Goal: Transaction & Acquisition: Purchase product/service

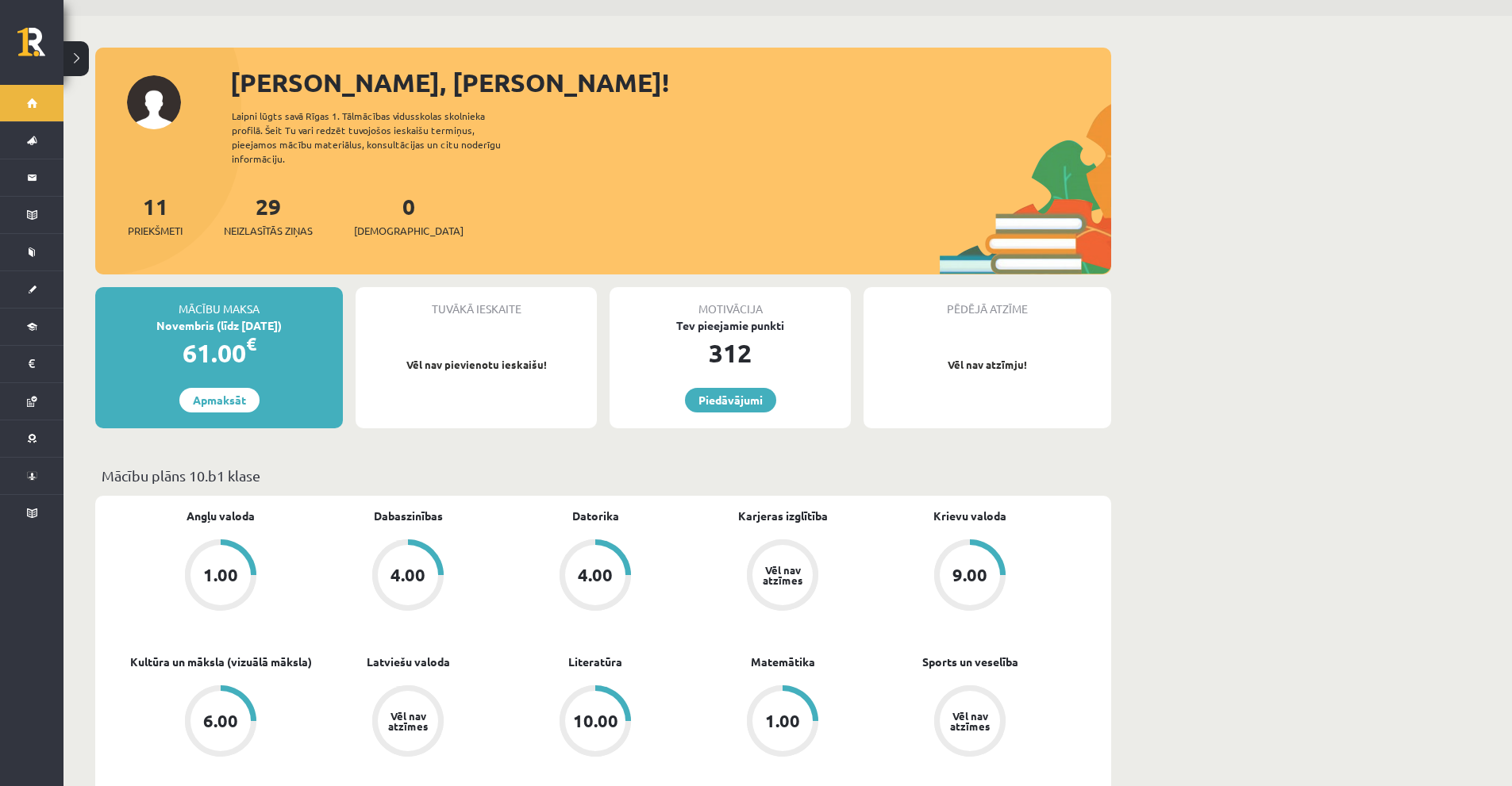
scroll to position [79, 0]
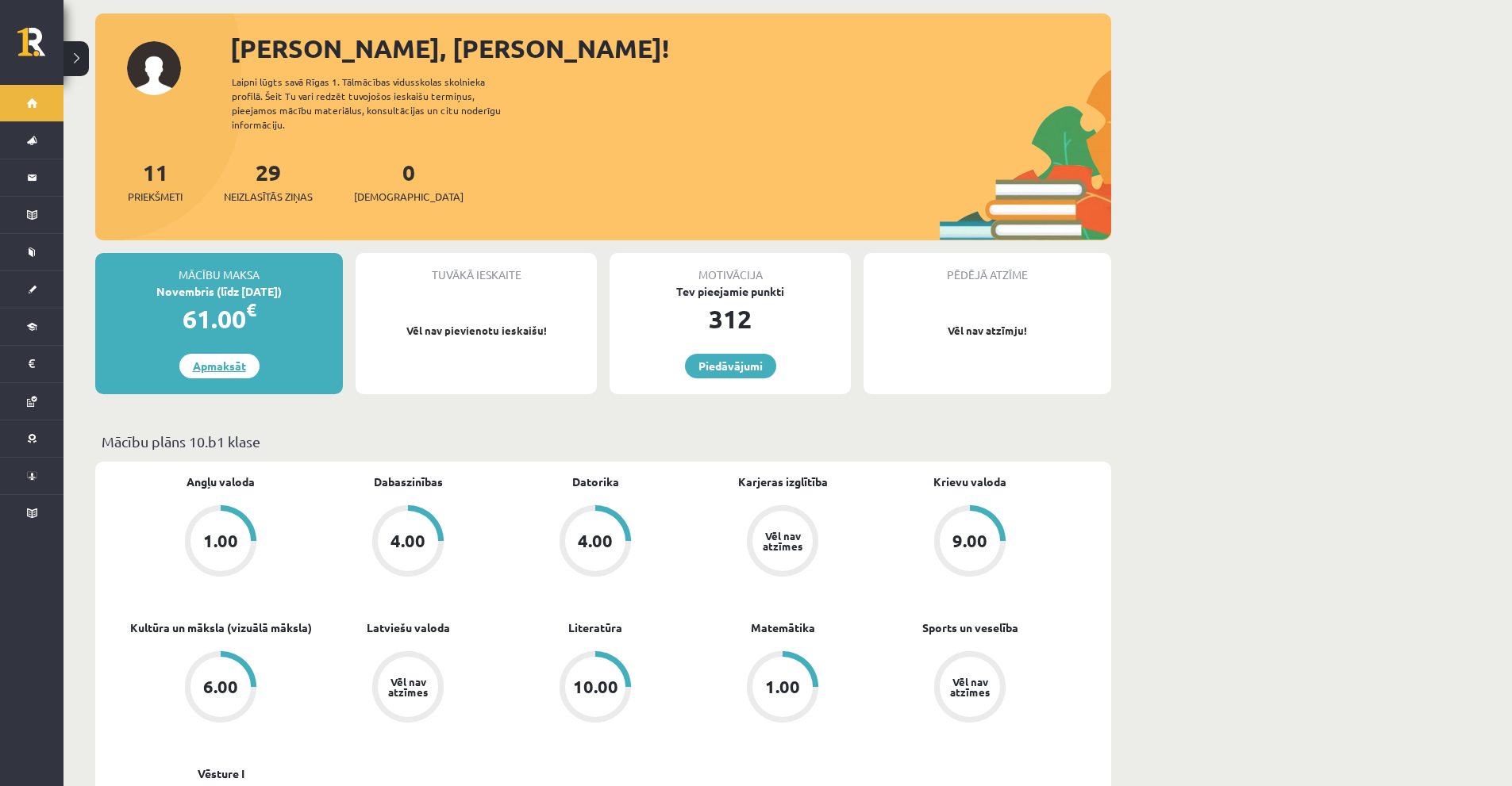
click at [221, 354] on link "Apmaksāt" at bounding box center [219, 365] width 80 height 24
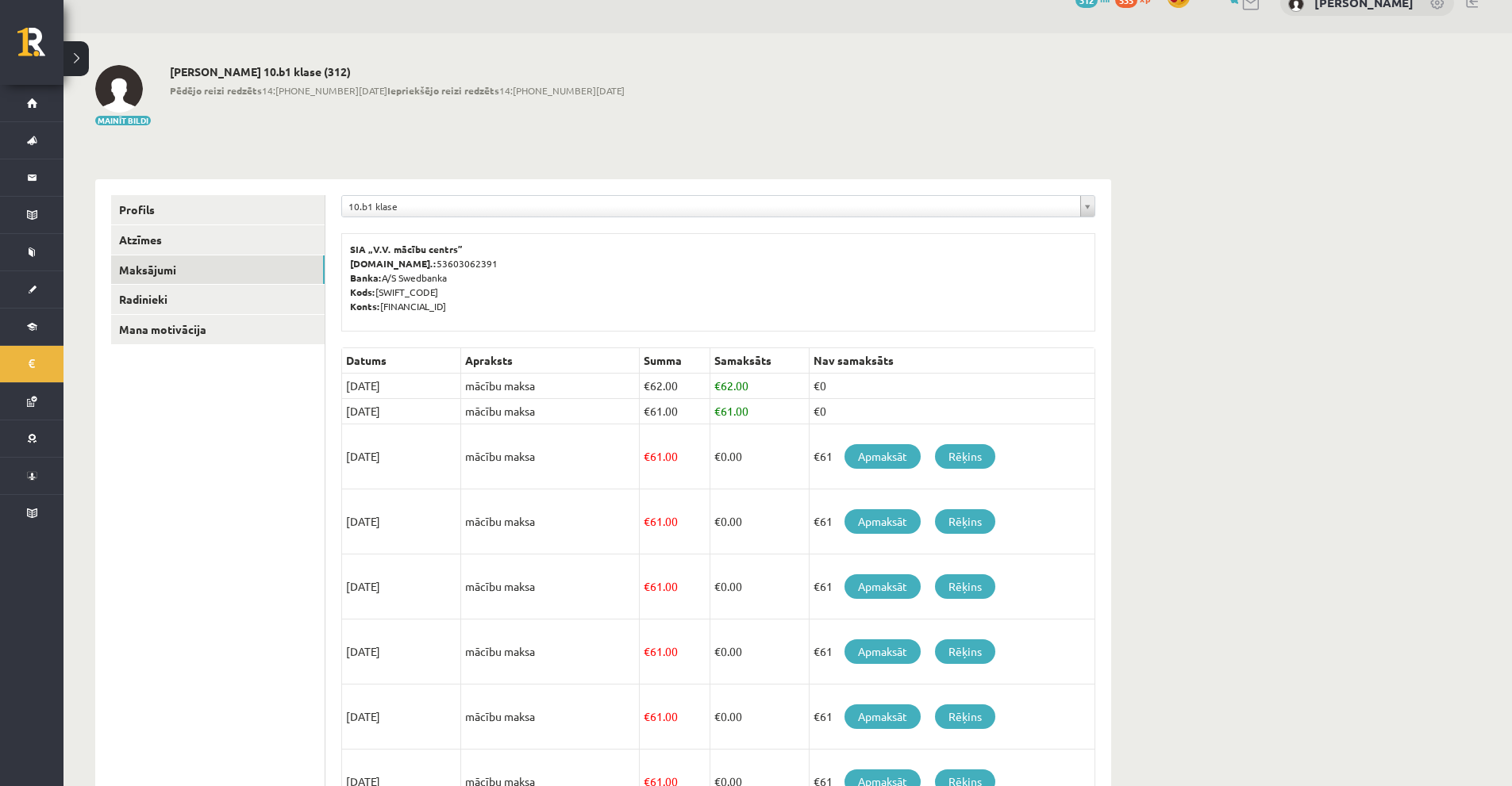
scroll to position [234, 0]
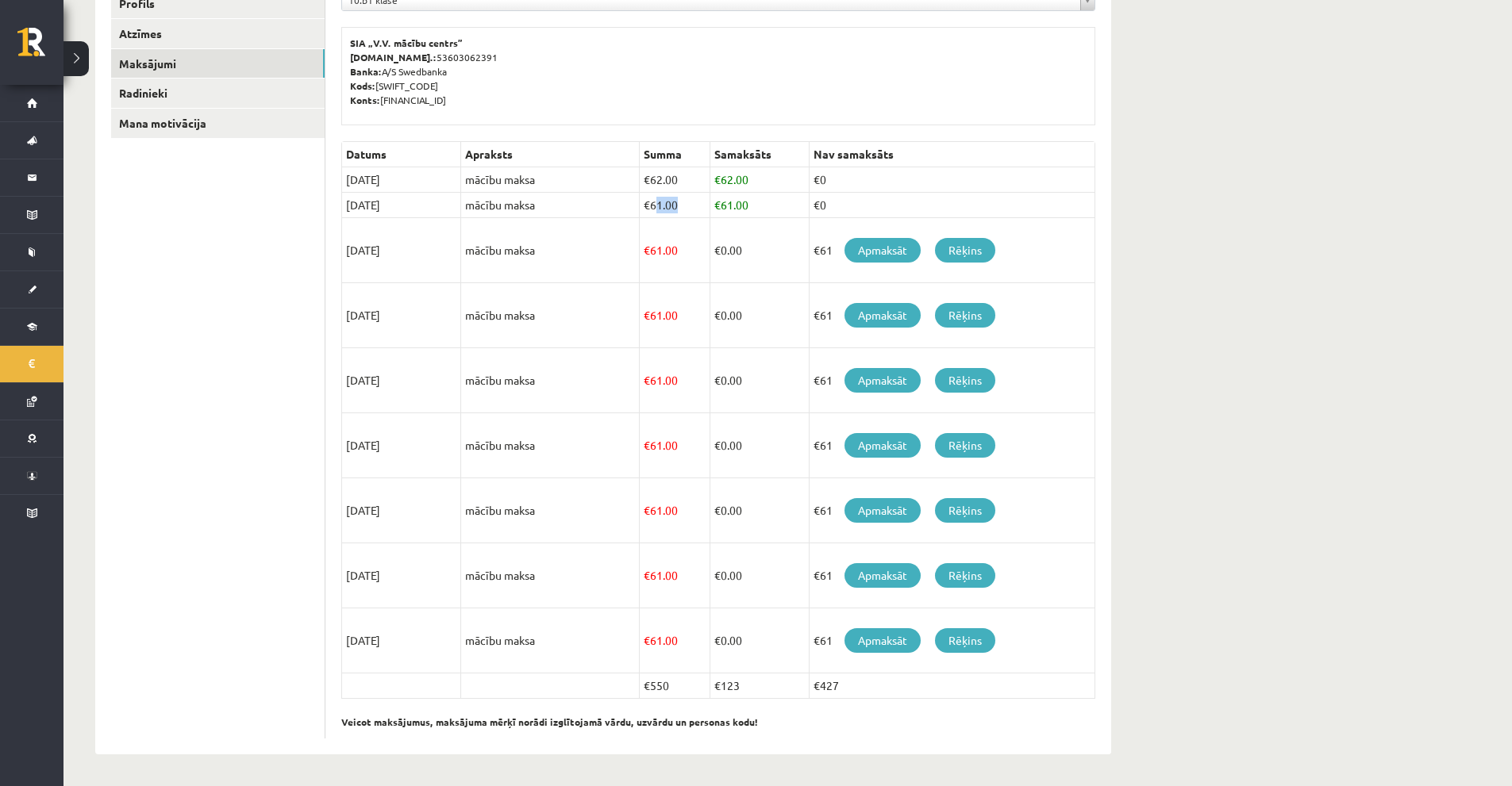
drag, startPoint x: 653, startPoint y: 208, endPoint x: 701, endPoint y: 208, distance: 48.0
click at [701, 208] on td "€ 61.00" at bounding box center [675, 206] width 71 height 25
click at [832, 204] on td "€0" at bounding box center [952, 206] width 286 height 25
drag, startPoint x: 353, startPoint y: 206, endPoint x: 425, endPoint y: 207, distance: 72.0
click at [425, 207] on div "**********" at bounding box center [717, 364] width 785 height 782
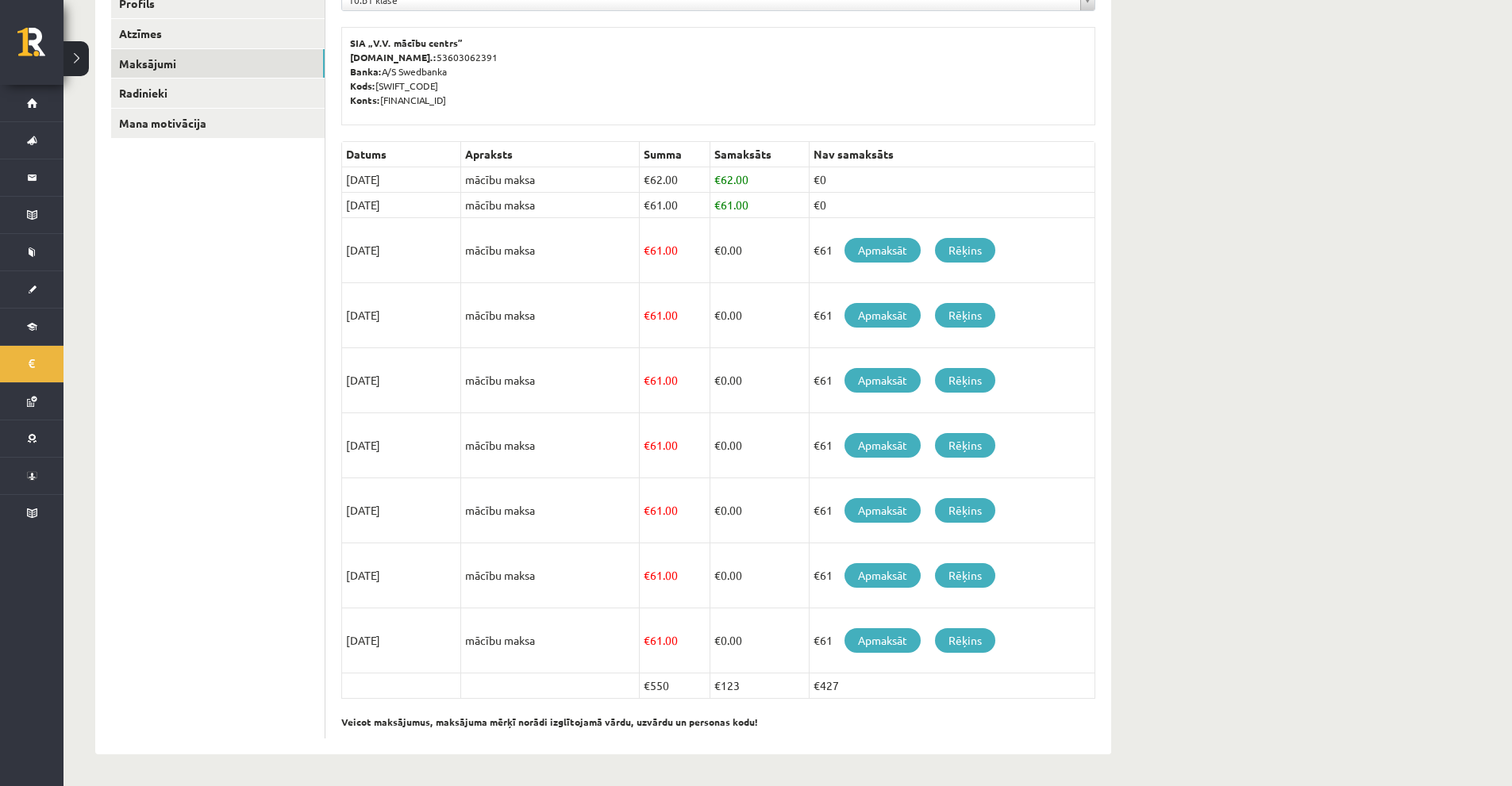
drag, startPoint x: 412, startPoint y: 207, endPoint x: 398, endPoint y: 209, distance: 14.1
click at [412, 208] on td "15/10/2025" at bounding box center [402, 206] width 119 height 25
click at [375, 209] on td "15/10/2025" at bounding box center [402, 206] width 119 height 25
click at [376, 208] on td "15/10/2025" at bounding box center [402, 206] width 119 height 25
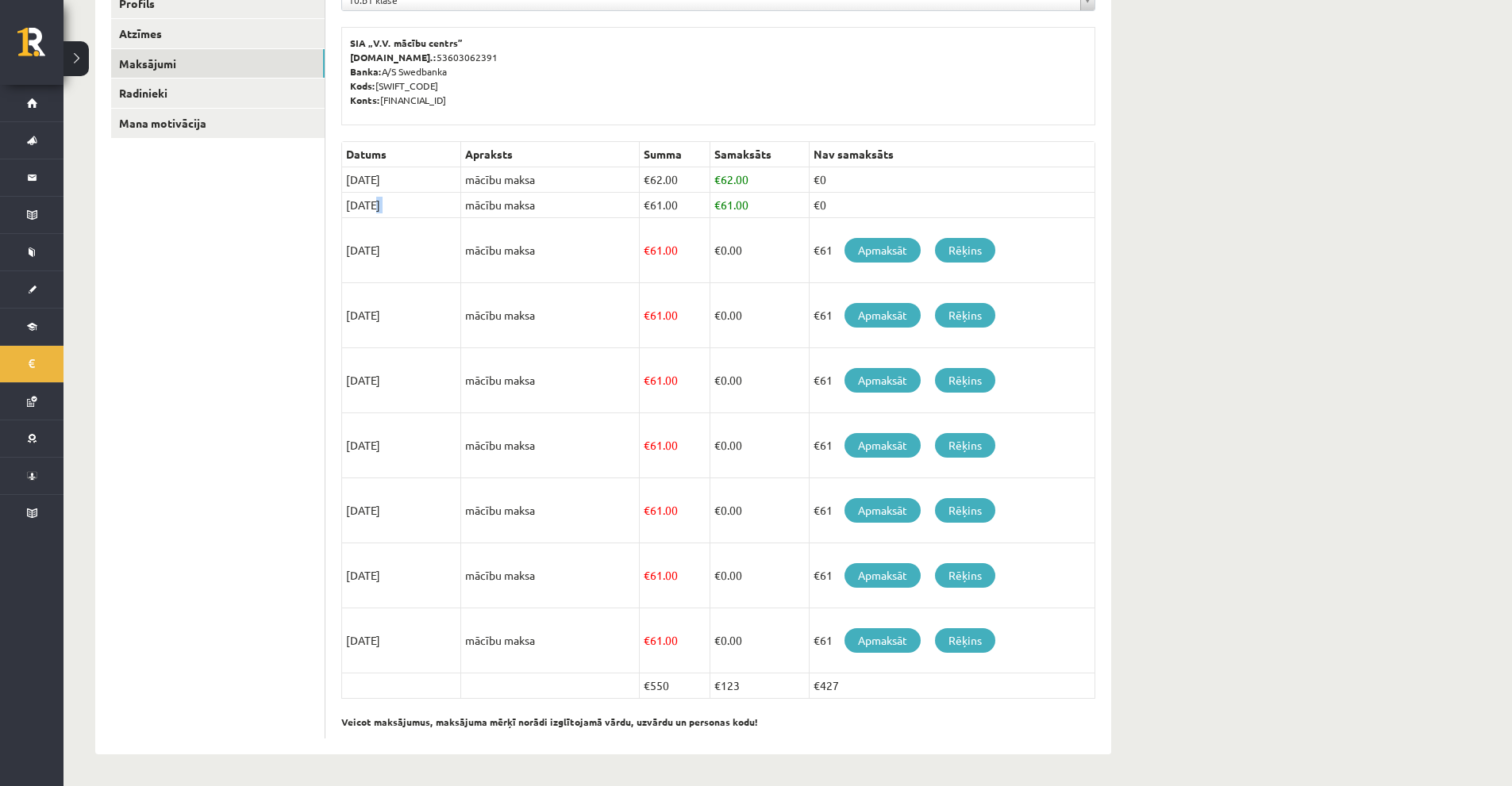
click at [407, 207] on td "15/10/2025" at bounding box center [402, 206] width 119 height 25
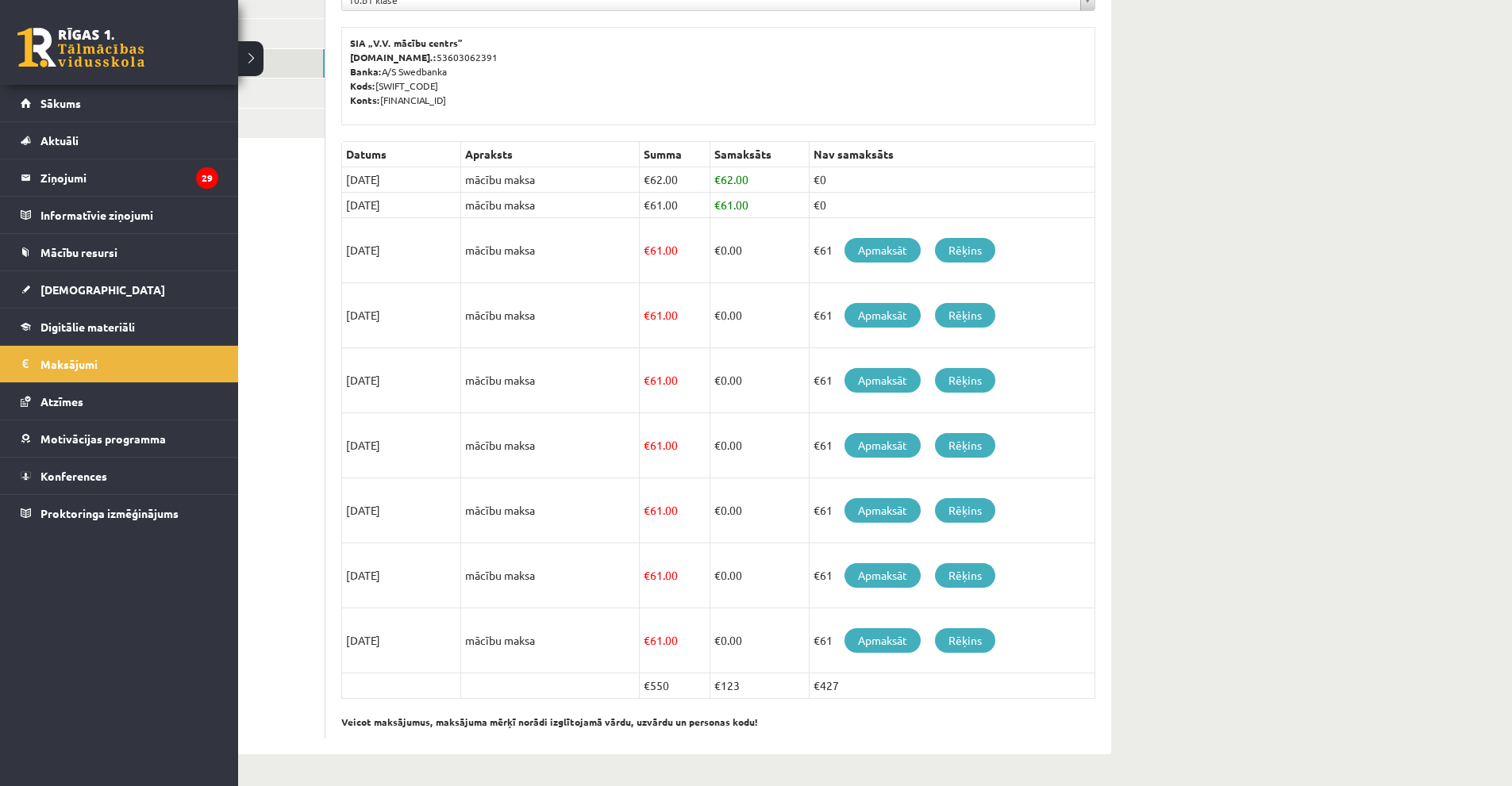
click at [54, 29] on link at bounding box center [81, 47] width 127 height 39
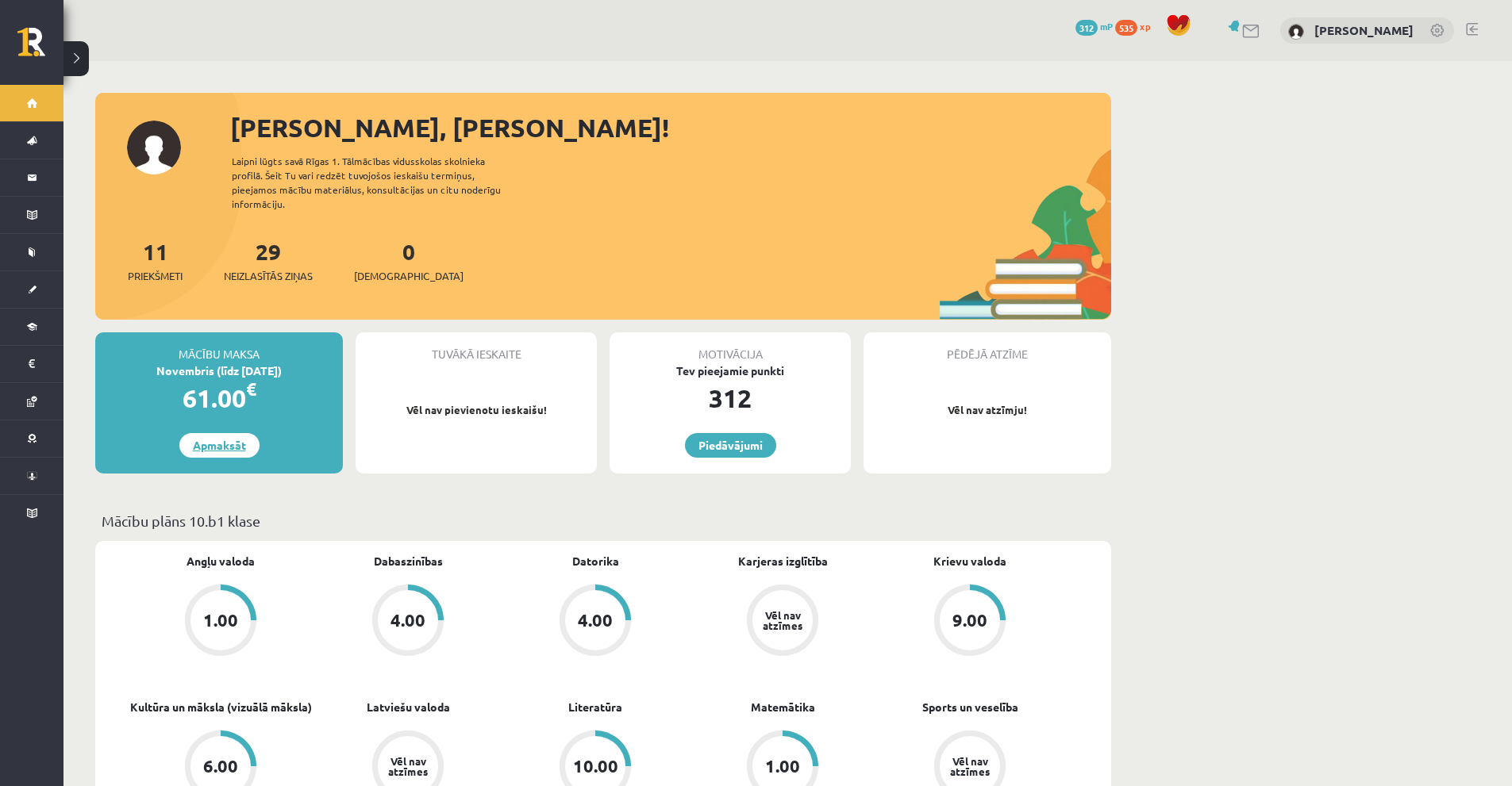
click at [239, 433] on link "Apmaksāt" at bounding box center [219, 445] width 80 height 24
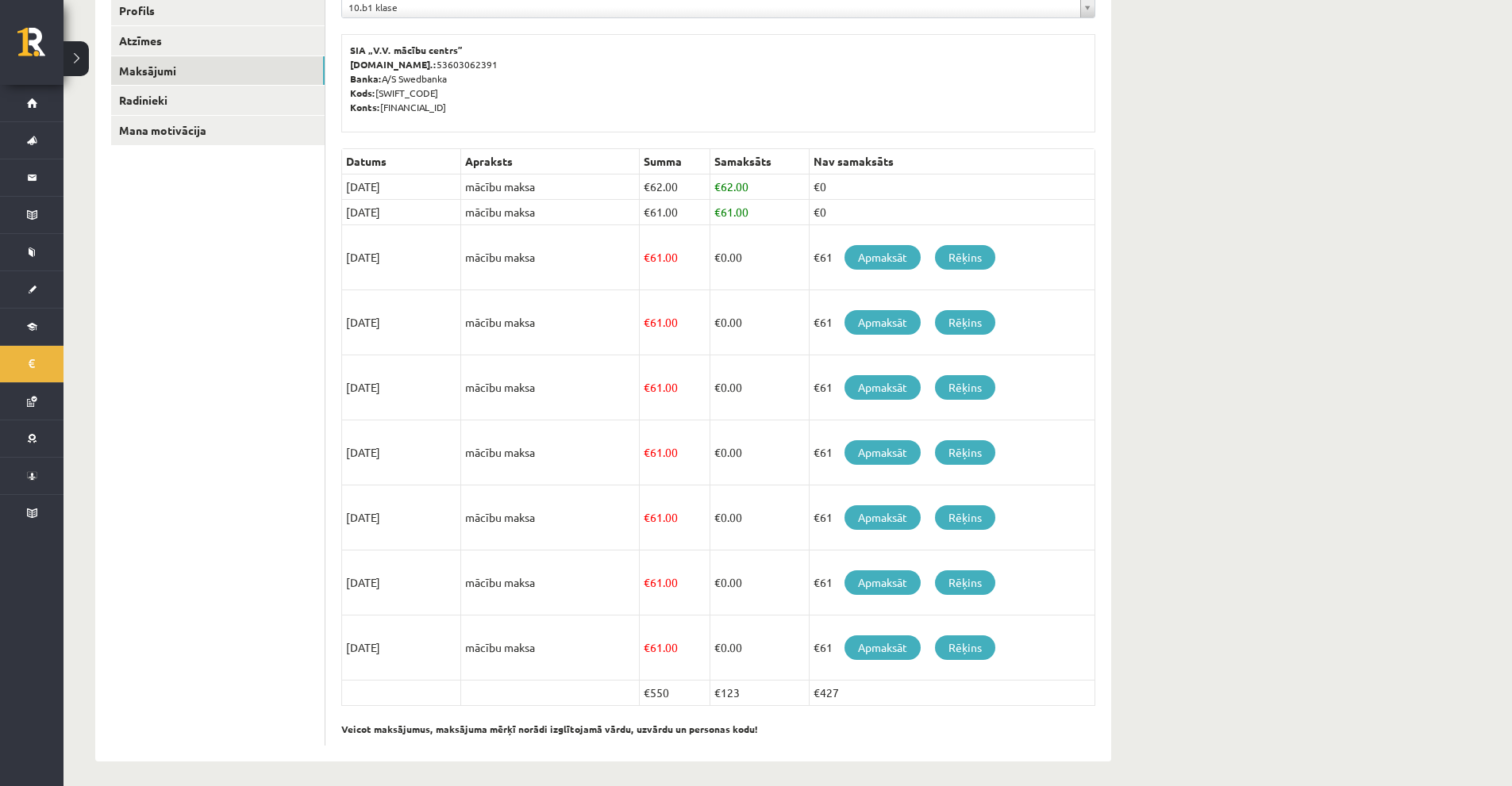
scroll to position [234, 0]
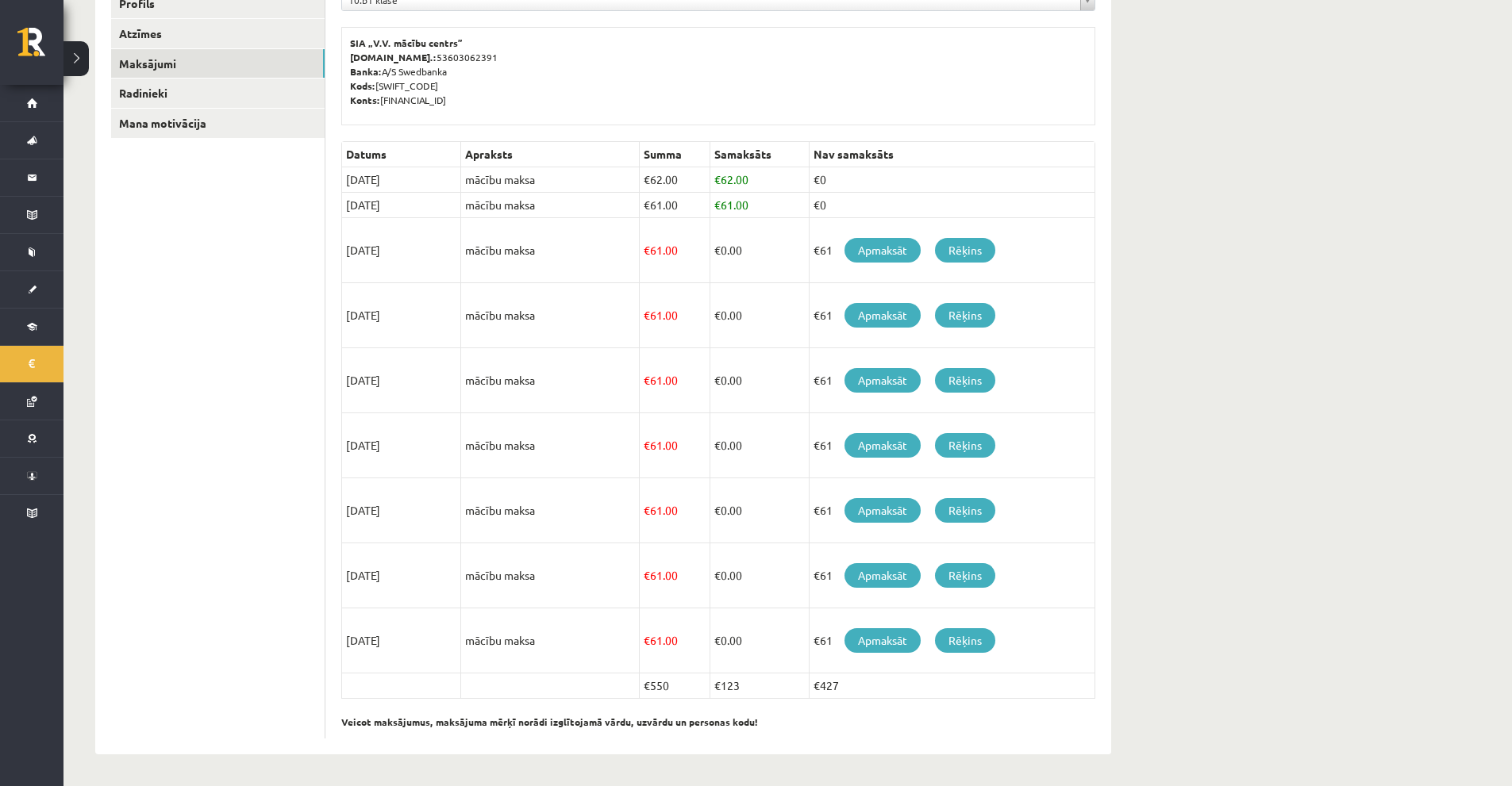
click at [1328, 89] on div "**********" at bounding box center [788, 307] width 1448 height 959
drag, startPoint x: 345, startPoint y: 316, endPoint x: 412, endPoint y: 315, distance: 67.0
click at [412, 315] on td "15/12/2025" at bounding box center [402, 315] width 119 height 65
click at [412, 328] on td "15/12/2025" at bounding box center [402, 315] width 119 height 65
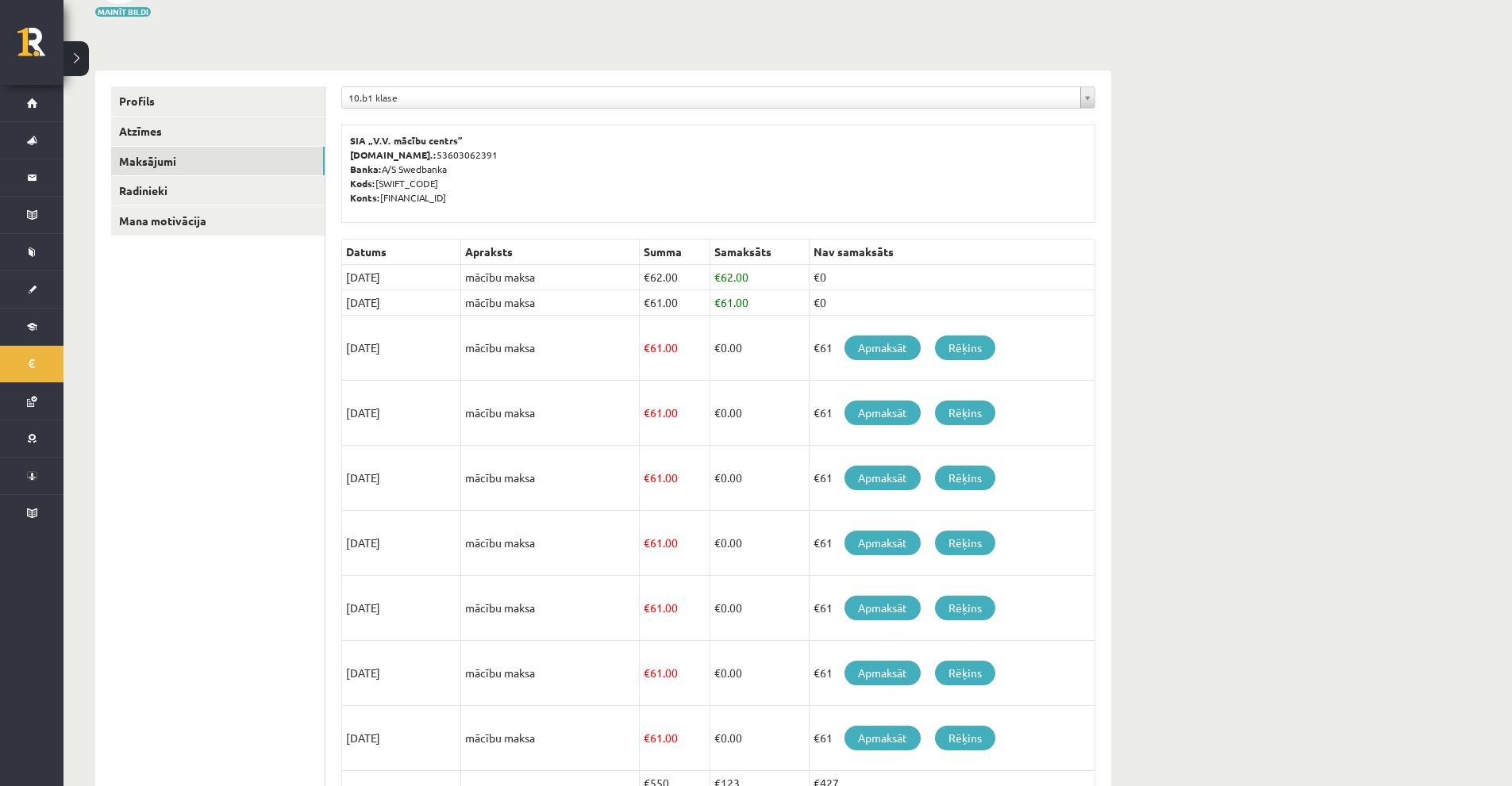
scroll to position [0, 0]
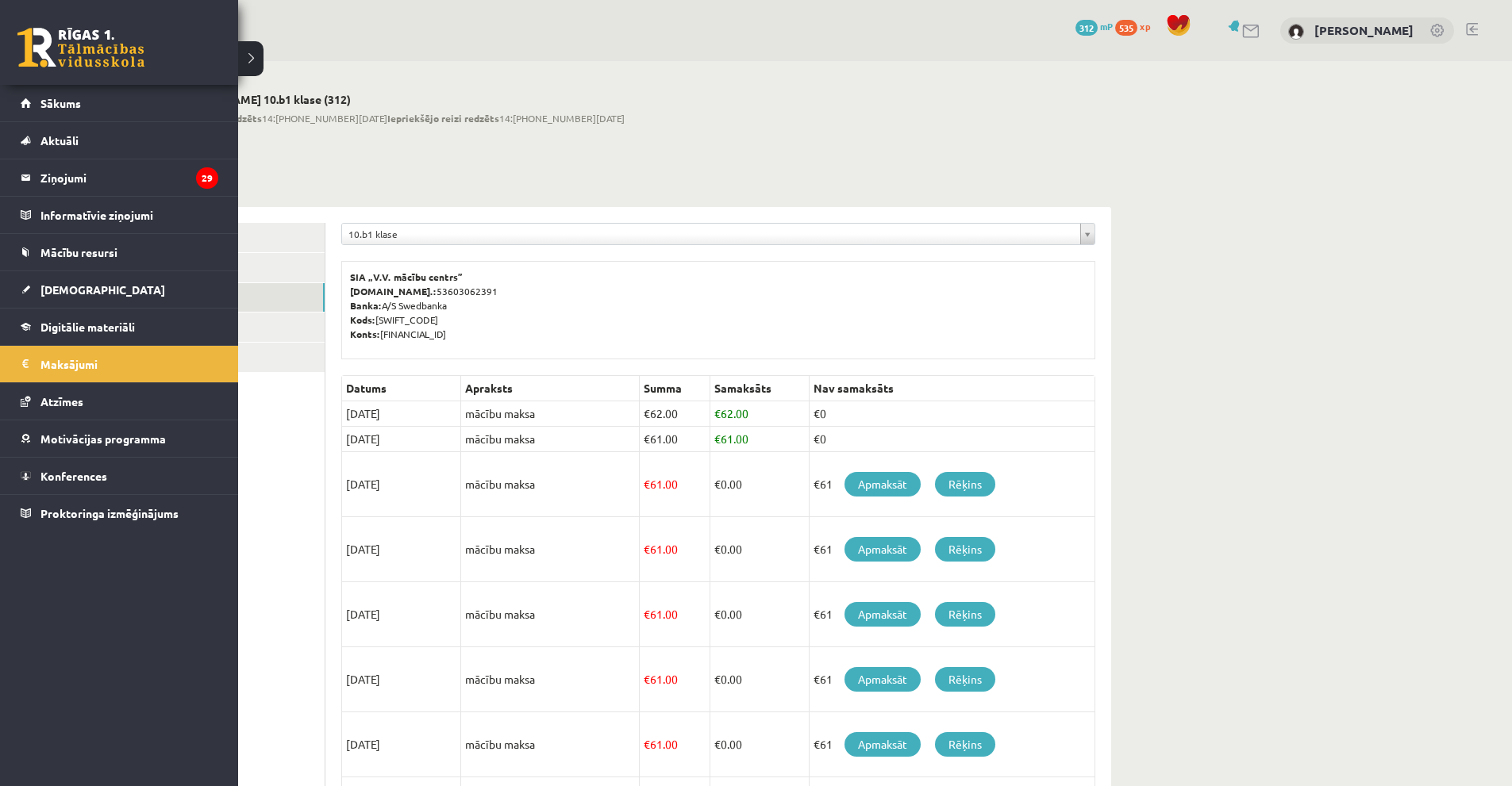
click at [55, 38] on link at bounding box center [81, 47] width 127 height 39
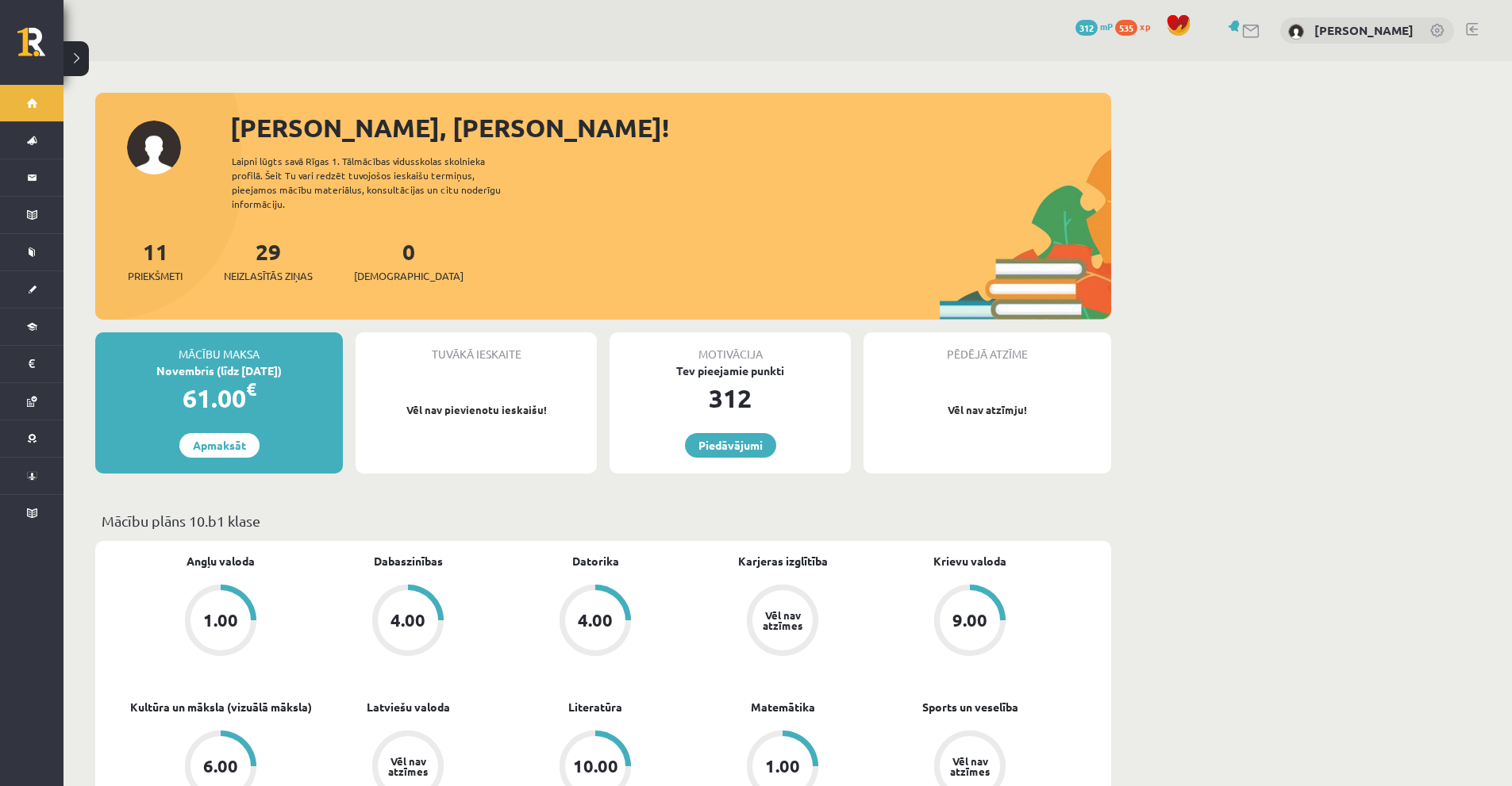
click at [1227, 32] on div at bounding box center [1242, 30] width 37 height 17
